Goal: Task Accomplishment & Management: Complete application form

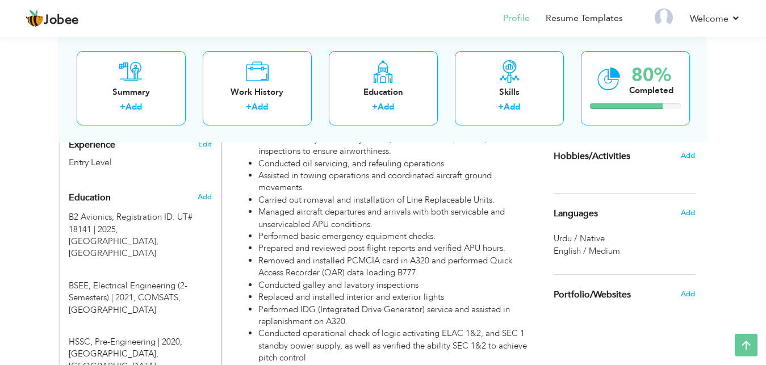
scroll to position [453, 0]
drag, startPoint x: 775, startPoint y: 50, endPoint x: 771, endPoint y: 195, distance: 144.9
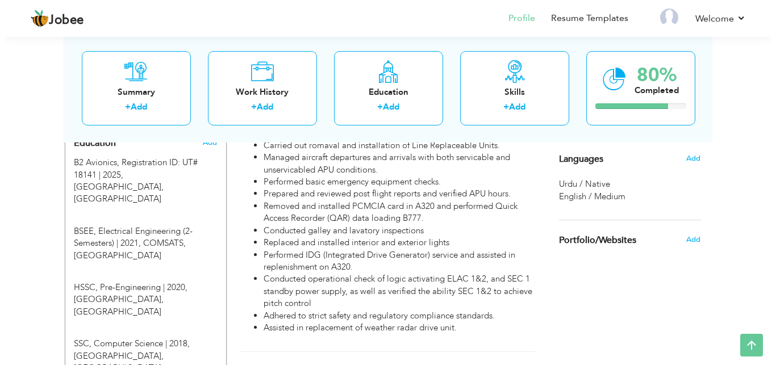
scroll to position [457, 0]
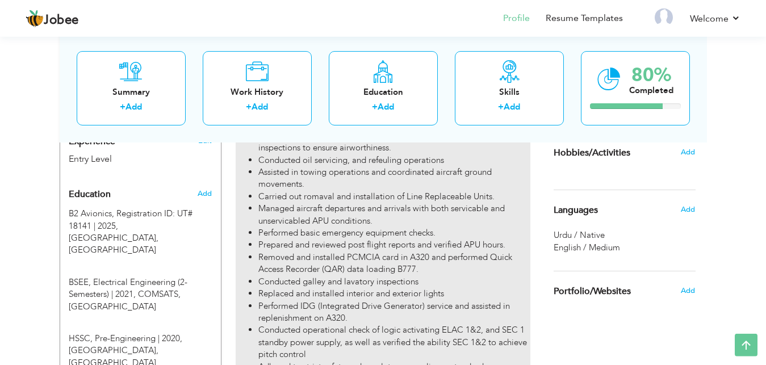
click at [344, 227] on li "Performed basic emergency equipment checks." at bounding box center [393, 233] width 271 height 12
type input "Apprentice Aircraft Maintenance Engineer (B2- Avionics))"
type input "Pakistan International Airlines (PIA)"
type input "09/2023"
type input "[GEOGRAPHIC_DATA]"
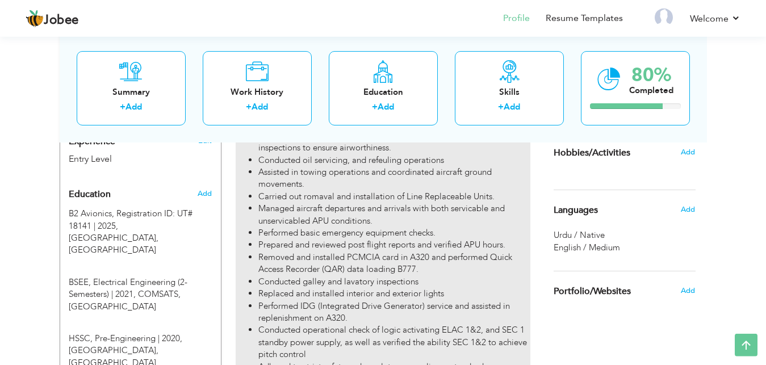
type input "[GEOGRAPHIC_DATA]"
checkbox input "true"
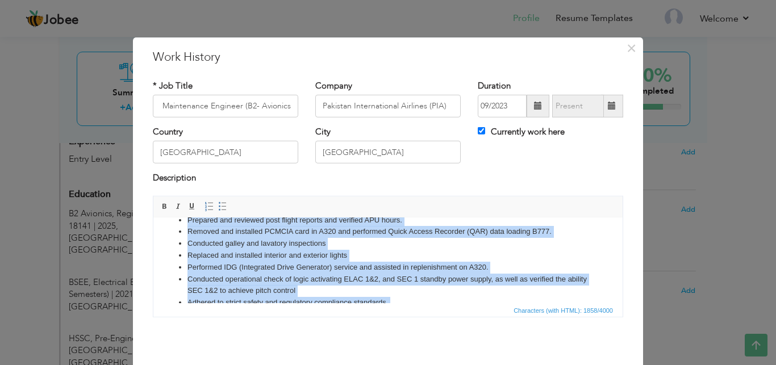
scroll to position [194, 0]
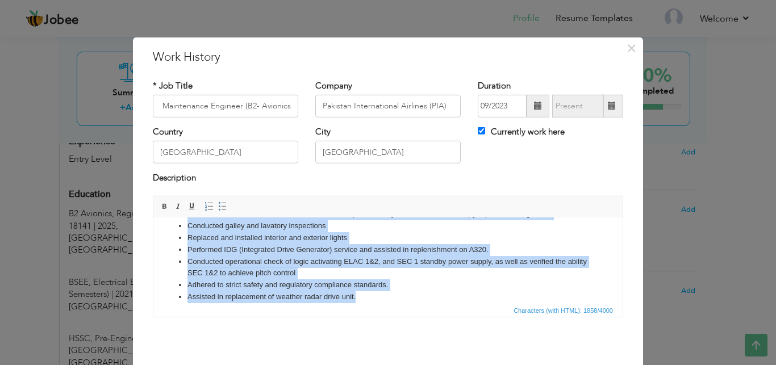
drag, startPoint x: 163, startPoint y: 238, endPoint x: 423, endPoint y: 301, distance: 267.6
click at [423, 121] on html "• Currently engaged in specialized avionics systems apprenticeship within B2 tr…" at bounding box center [387, 78] width 469 height 85
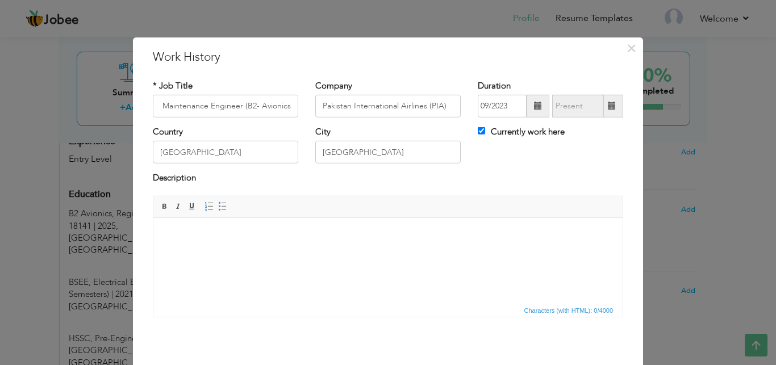
click at [250, 221] on html at bounding box center [387, 260] width 469 height 85
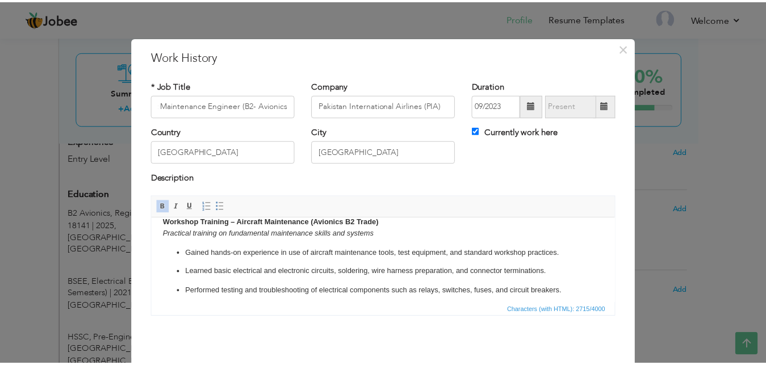
scroll to position [45, 0]
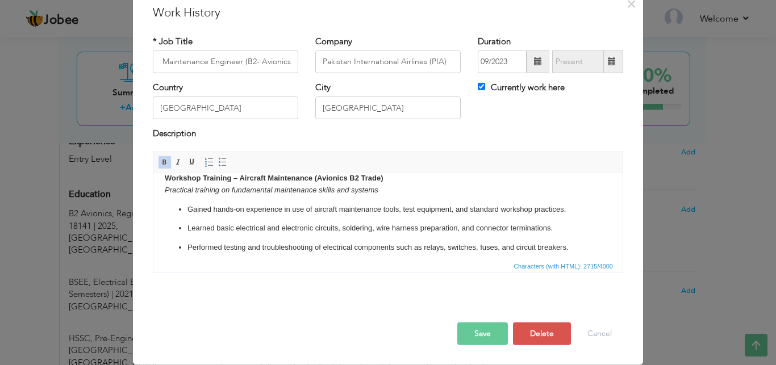
click at [474, 328] on button "Save" at bounding box center [482, 334] width 51 height 23
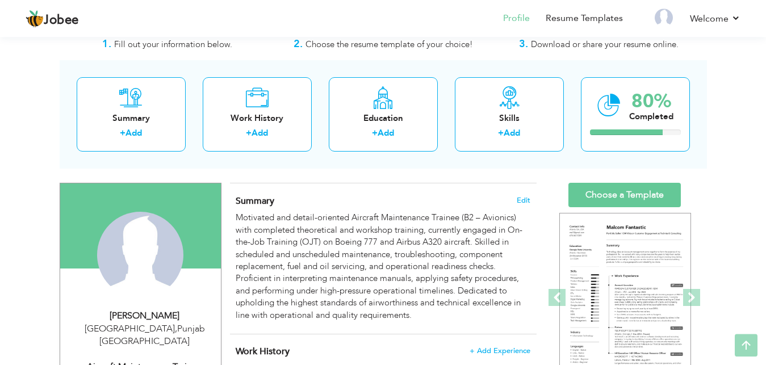
scroll to position [0, 0]
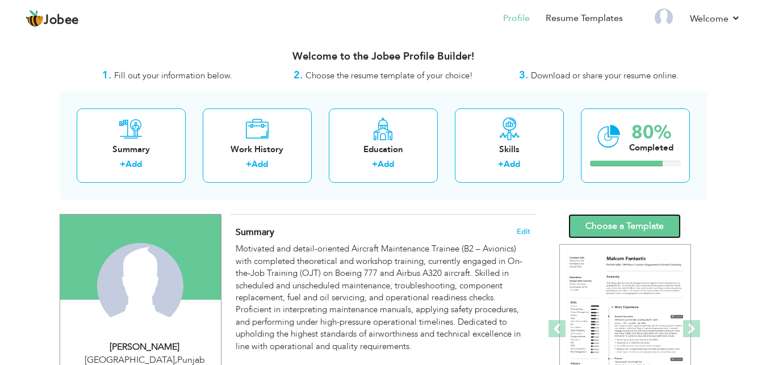
click at [613, 222] on link "Choose a Template" at bounding box center [624, 226] width 112 height 24
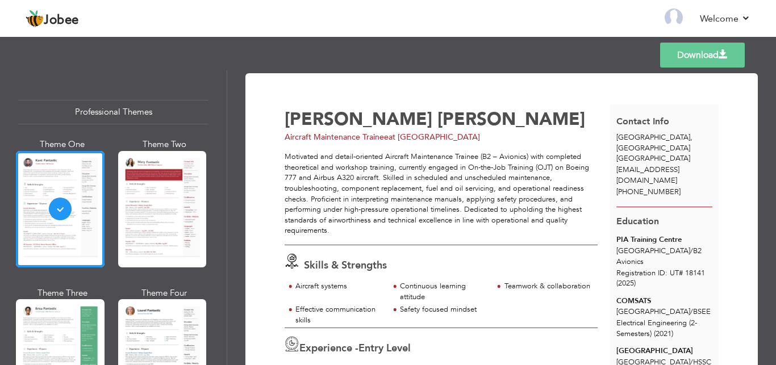
click at [708, 62] on link "Download" at bounding box center [702, 55] width 85 height 25
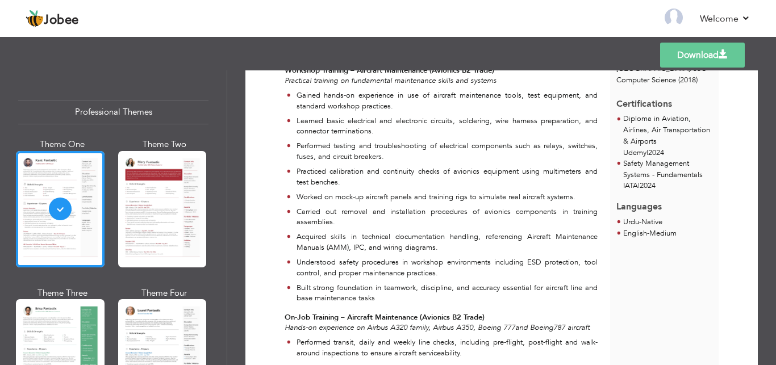
scroll to position [336, 0]
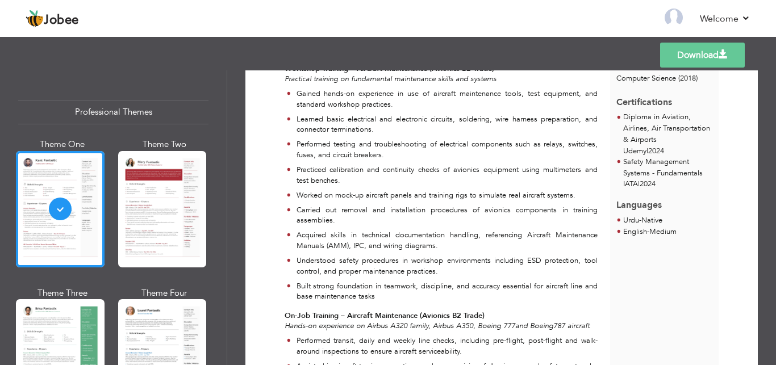
drag, startPoint x: 775, startPoint y: 126, endPoint x: 772, endPoint y: 222, distance: 96.6
